Goal: Task Accomplishment & Management: Use online tool/utility

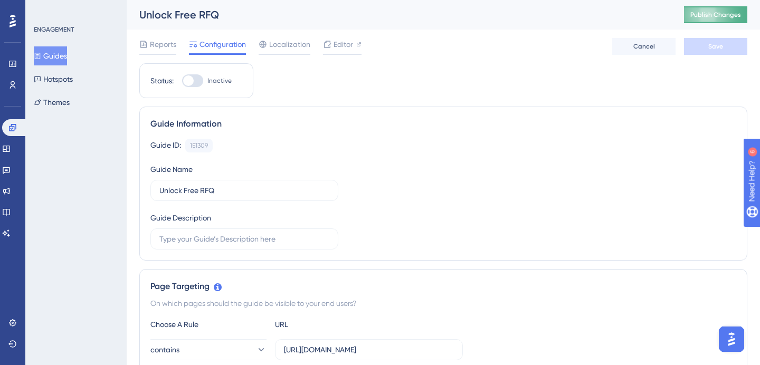
click at [696, 16] on button "Publish Changes" at bounding box center [715, 14] width 63 height 17
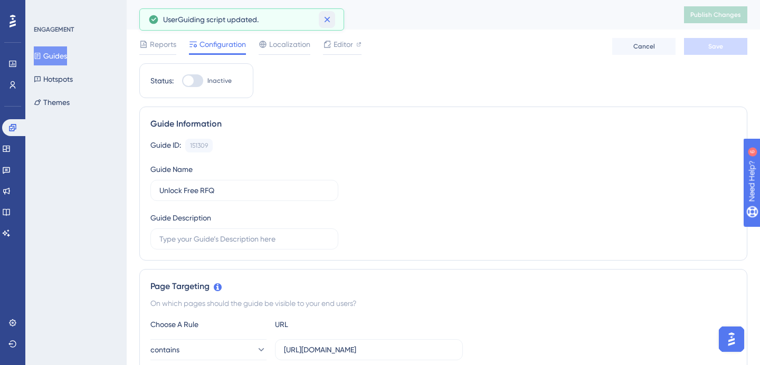
click at [326, 16] on icon at bounding box center [327, 19] width 11 height 11
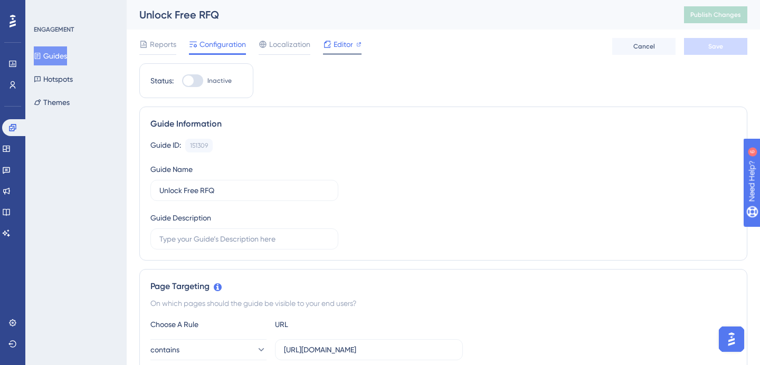
click at [338, 40] on span "Editor" at bounding box center [343, 44] width 20 height 13
